Goal: Navigation & Orientation: Find specific page/section

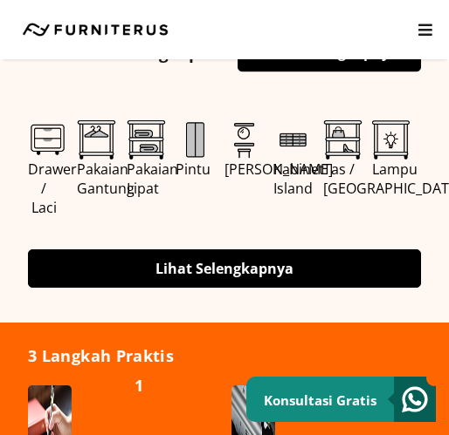
scroll to position [873, 0]
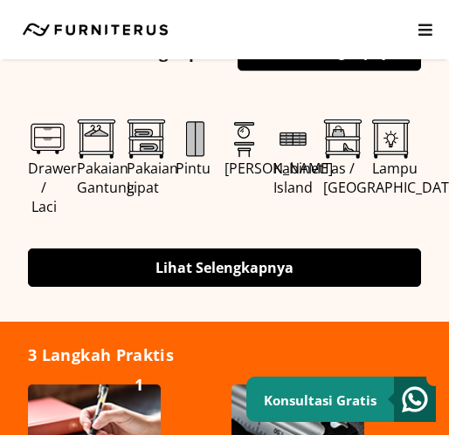
click at [288, 276] on link "Lihat Selengkapnya" at bounding box center [224, 268] width 393 height 38
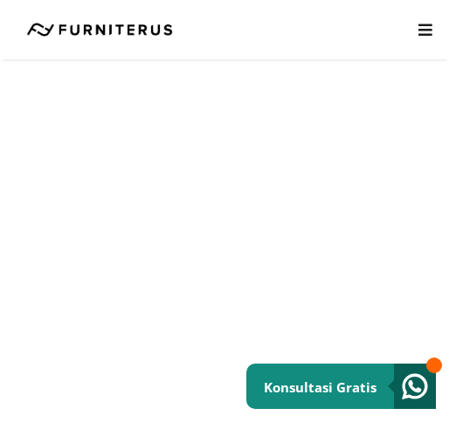
scroll to position [1833, 0]
click at [414, 29] on div "Kitchen Set Lemari Custom Interior Set Portfolio KONSULTASI GRATIS Kitchen Set …" at bounding box center [224, 29] width 415 height 21
click at [435, 38] on div "Kitchen Set Lemari Custom Interior Set Portfolio KONSULTASI GRATIS Kitchen Set …" at bounding box center [224, 29] width 449 height 59
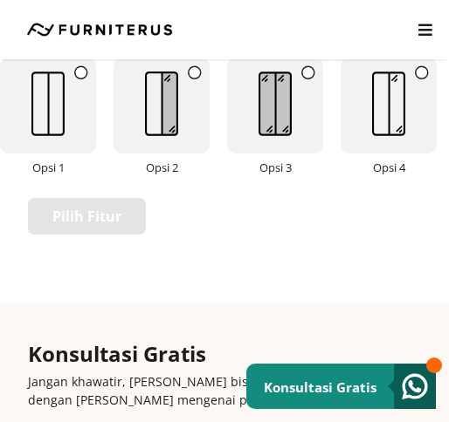
scroll to position [4645, 0]
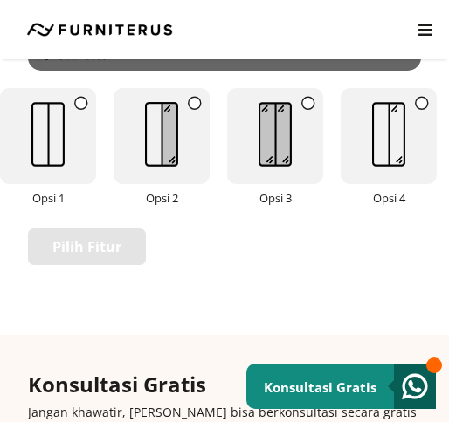
click at [183, 149] on img at bounding box center [161, 134] width 69 height 91
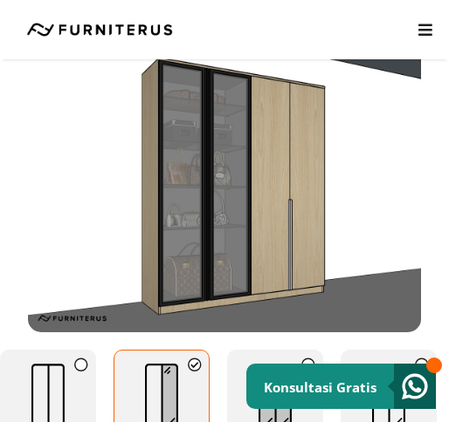
scroll to position [4470, 0]
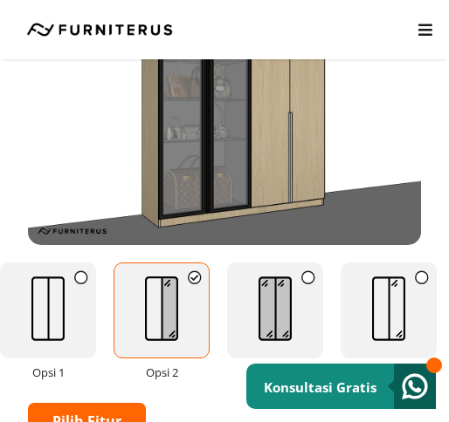
click at [271, 278] on img at bounding box center [275, 309] width 69 height 91
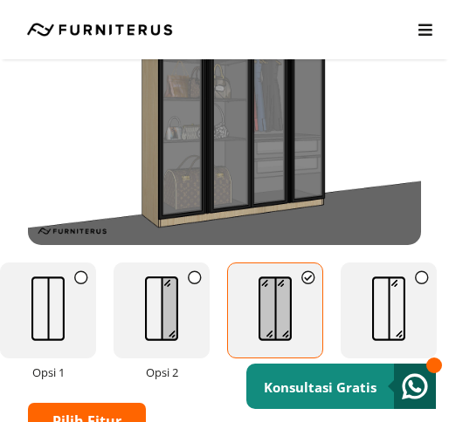
click at [383, 290] on img at bounding box center [388, 309] width 69 height 91
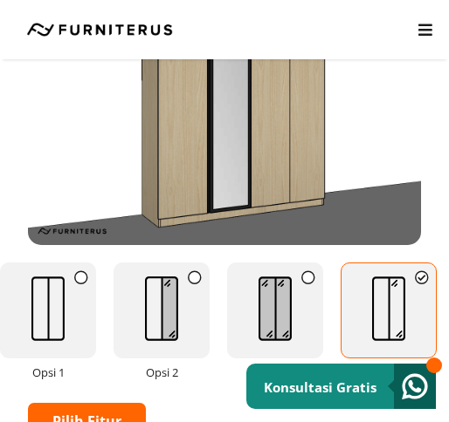
click at [299, 316] on img at bounding box center [275, 309] width 69 height 91
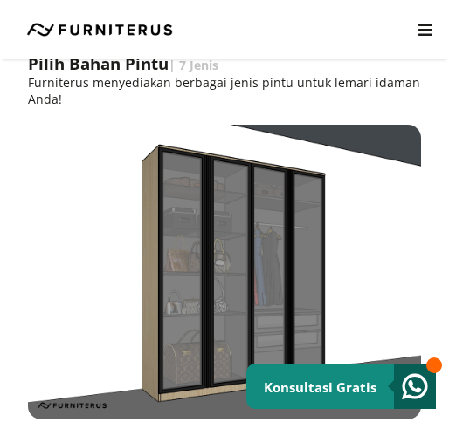
scroll to position [4383, 0]
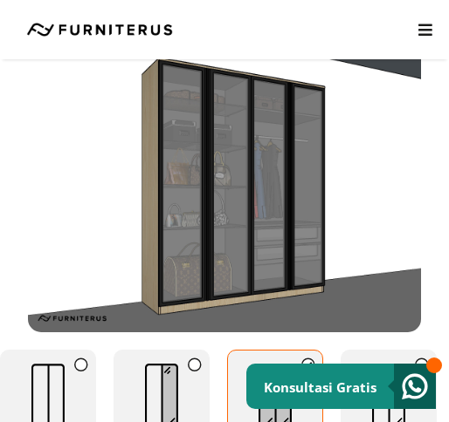
click at [186, 367] on img at bounding box center [161, 396] width 69 height 91
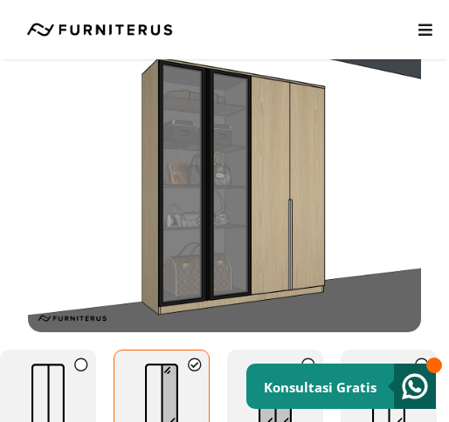
click at [83, 359] on icon at bounding box center [81, 365] width 14 height 14
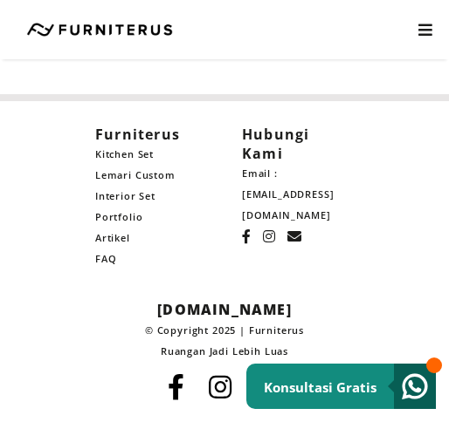
scroll to position [6317, 0]
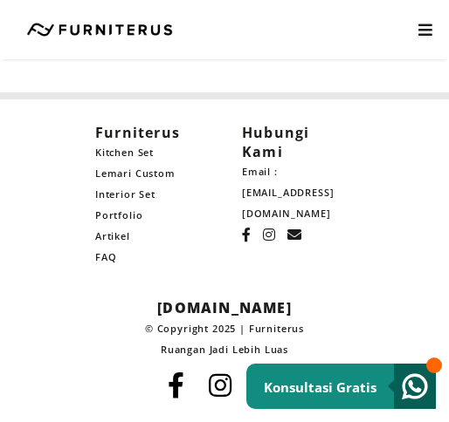
click at [141, 175] on link "Lemari Custom" at bounding box center [151, 173] width 112 height 21
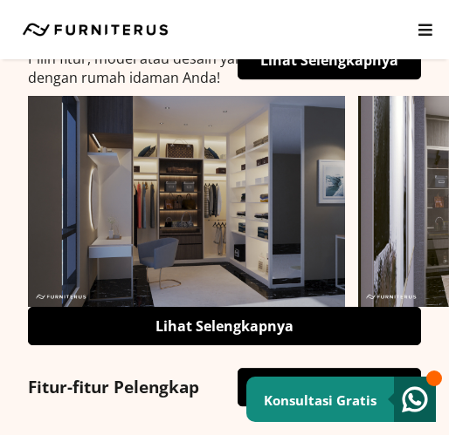
scroll to position [524, 0]
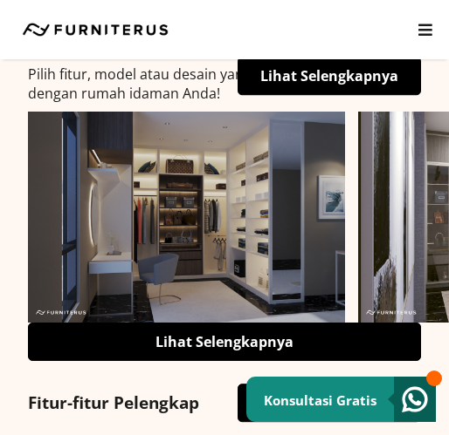
click at [216, 344] on link "Lihat Selengkapnya" at bounding box center [224, 342] width 393 height 38
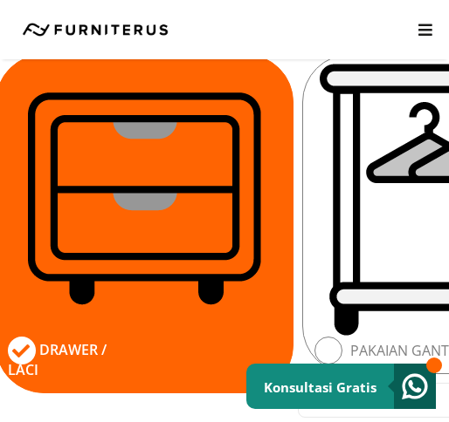
scroll to position [1396, 0]
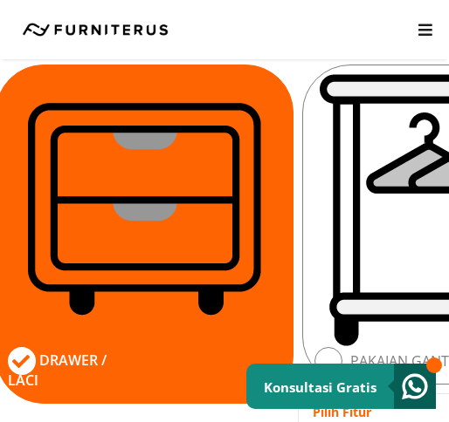
click at [358, 225] on img at bounding box center [450, 210] width 273 height 273
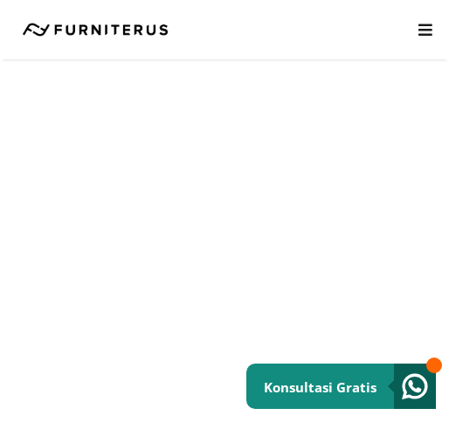
scroll to position [3753, 0]
